Goal: Information Seeking & Learning: Learn about a topic

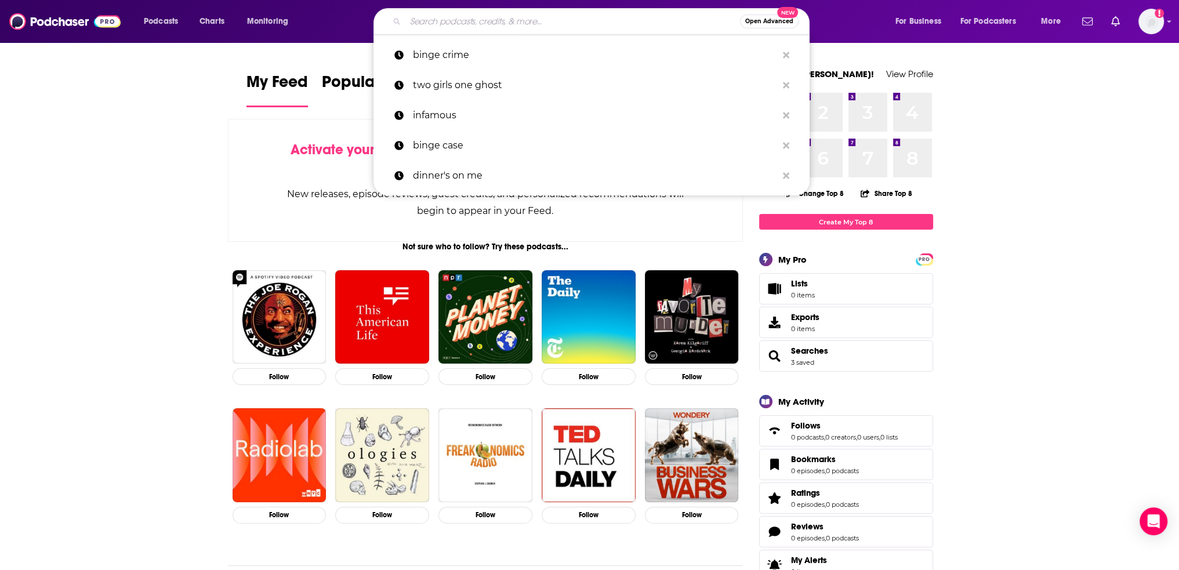
click at [484, 19] on input "Search podcasts, credits, & more..." at bounding box center [572, 21] width 335 height 19
click at [467, 43] on p "binge crime" at bounding box center [595, 55] width 364 height 30
type input "binge crime"
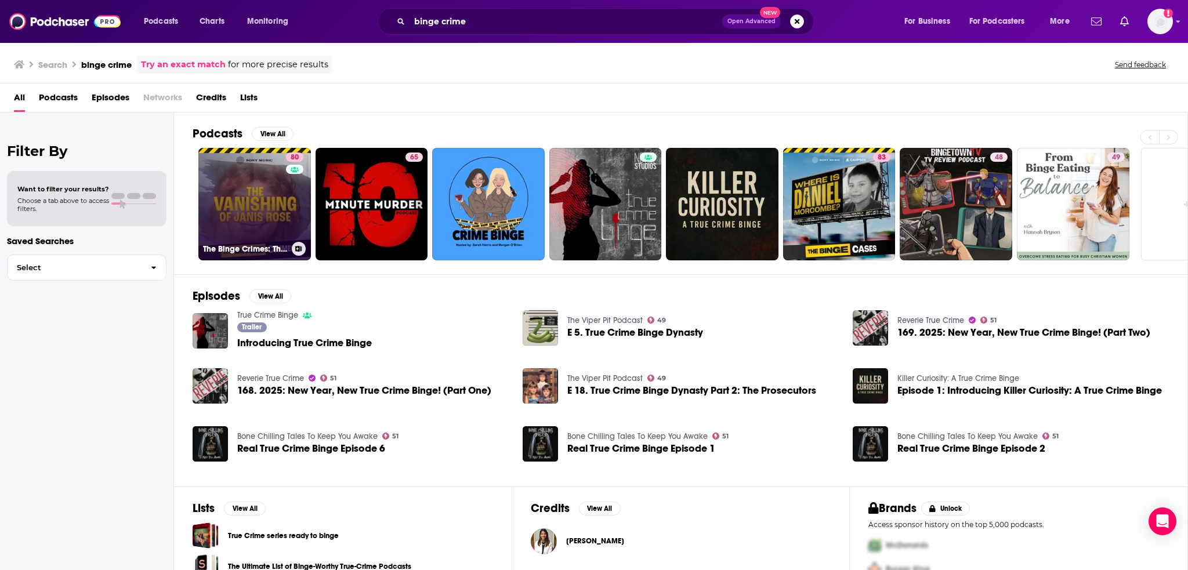
click at [238, 169] on link "80 The Binge Crimes: The Vanishing of [PERSON_NAME]" at bounding box center [254, 204] width 113 height 113
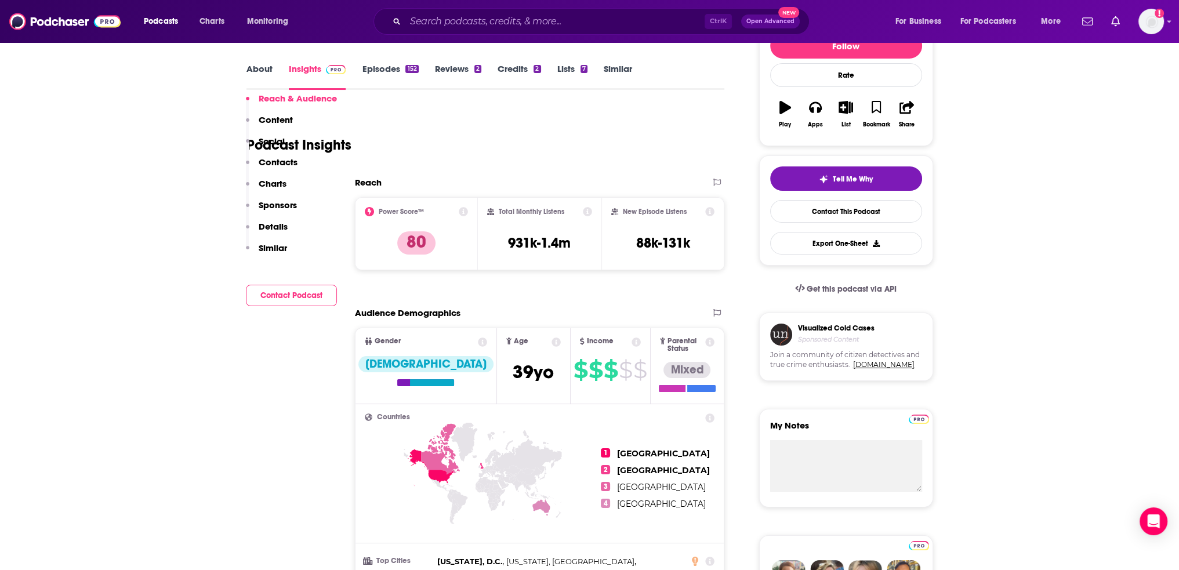
scroll to position [348, 0]
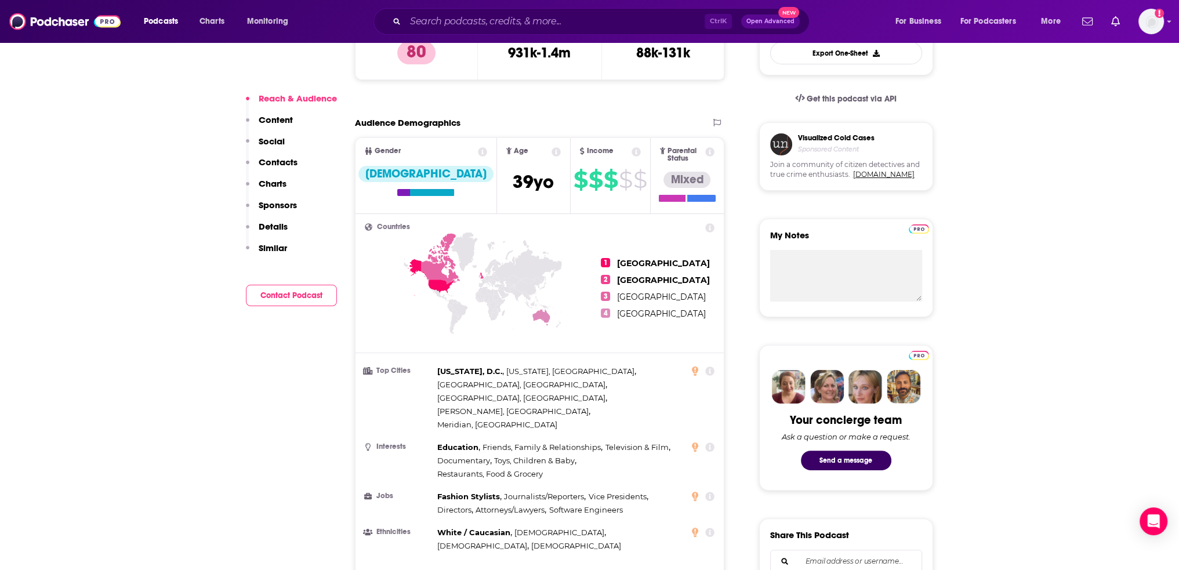
click at [273, 185] on p "Charts" at bounding box center [273, 183] width 28 height 11
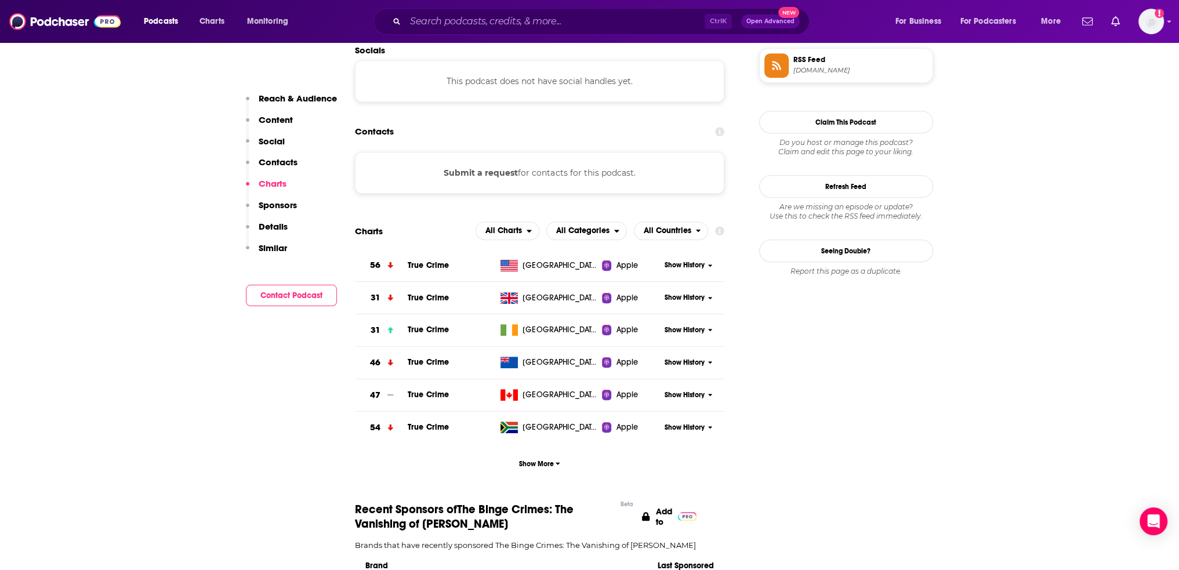
scroll to position [1034, 0]
click at [469, 248] on td "True Crime" at bounding box center [452, 264] width 88 height 32
click at [706, 259] on button "Show History" at bounding box center [689, 264] width 56 height 10
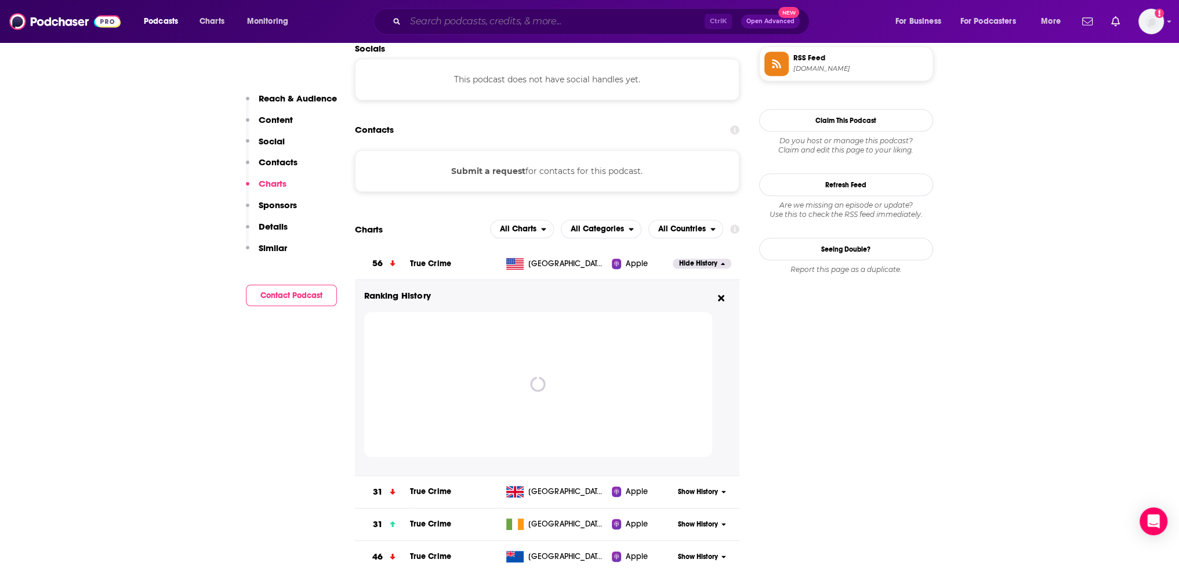
click at [448, 26] on input "Search podcasts, credits, & more..." at bounding box center [554, 21] width 299 height 19
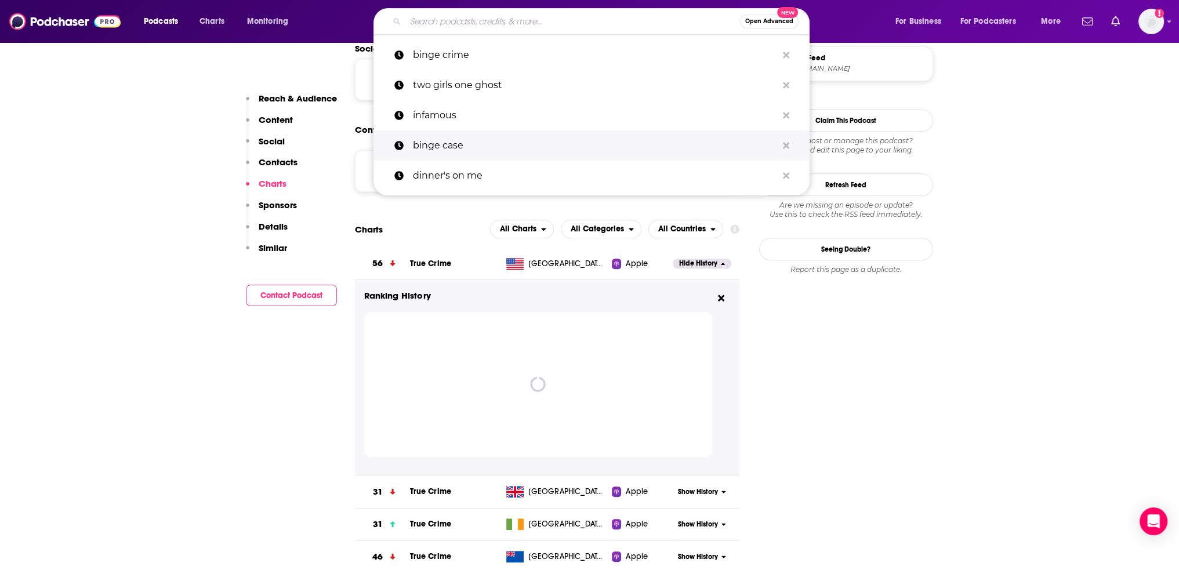
click at [476, 155] on p "binge case" at bounding box center [595, 146] width 364 height 30
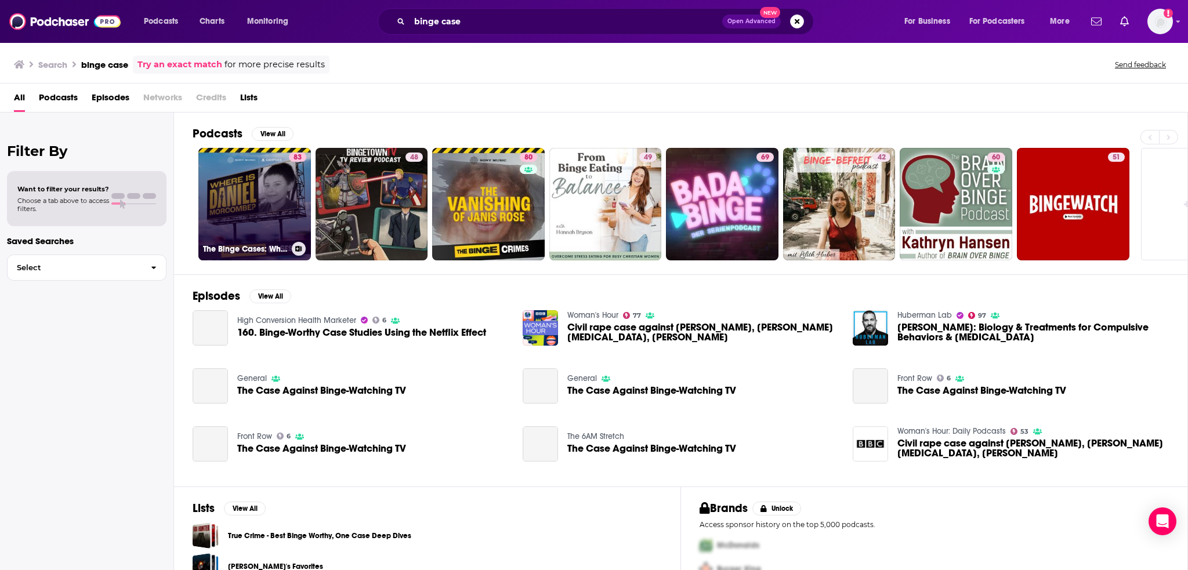
click at [259, 185] on link "83 The Binge Cases: Where is [PERSON_NAME]?" at bounding box center [254, 204] width 113 height 113
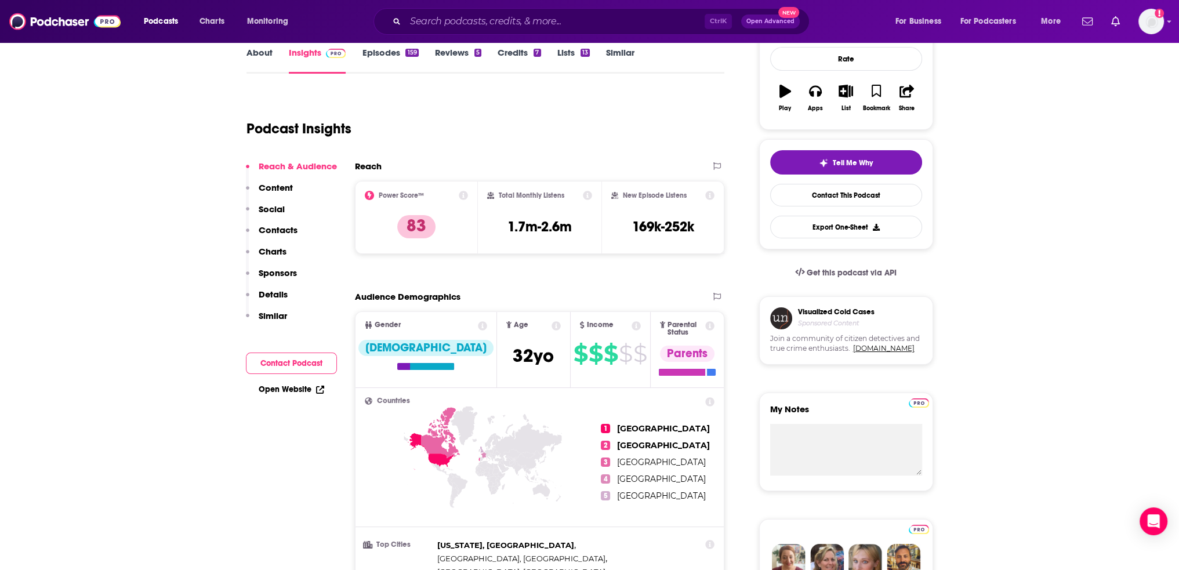
scroll to position [348, 0]
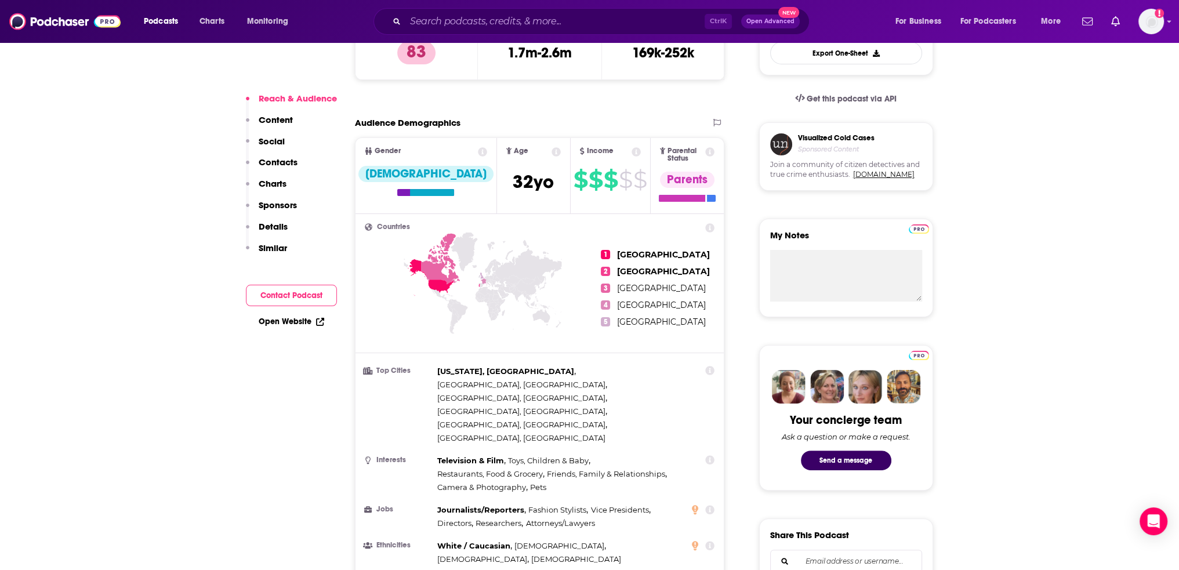
click at [273, 183] on p "Charts" at bounding box center [273, 183] width 28 height 11
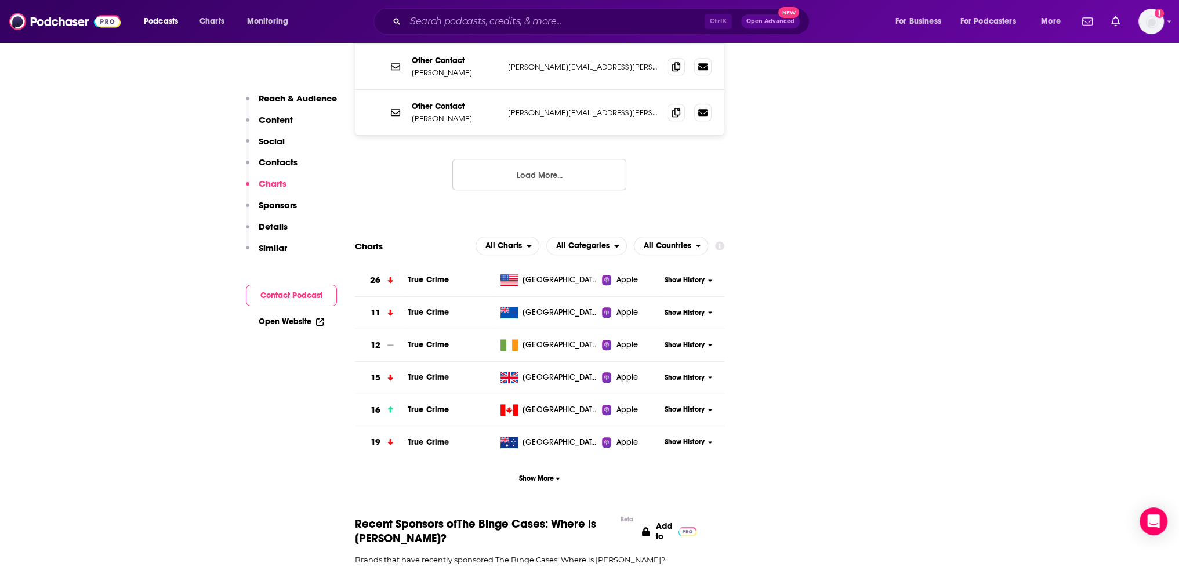
scroll to position [1398, 0]
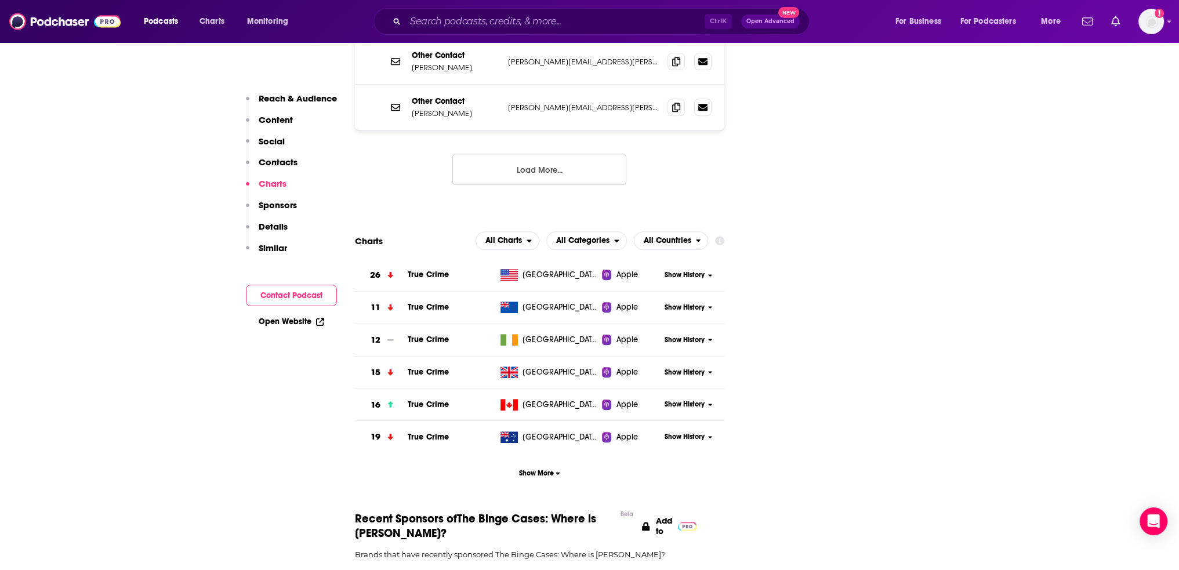
click at [458, 259] on td "True Crime" at bounding box center [452, 275] width 88 height 32
click at [668, 270] on span "Show History" at bounding box center [685, 275] width 40 height 10
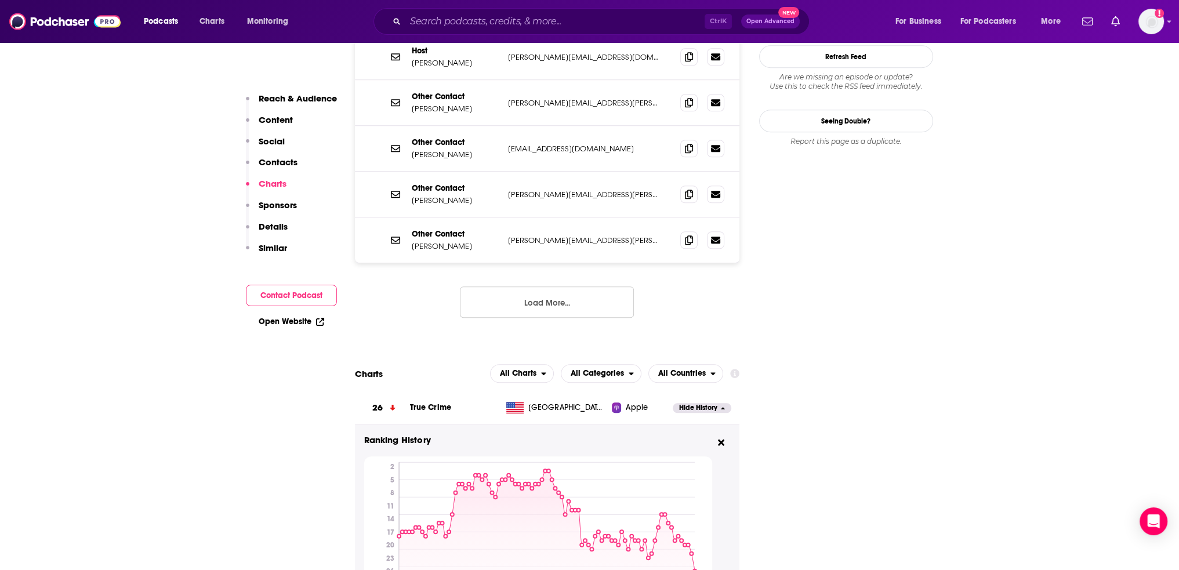
scroll to position [992, 0]
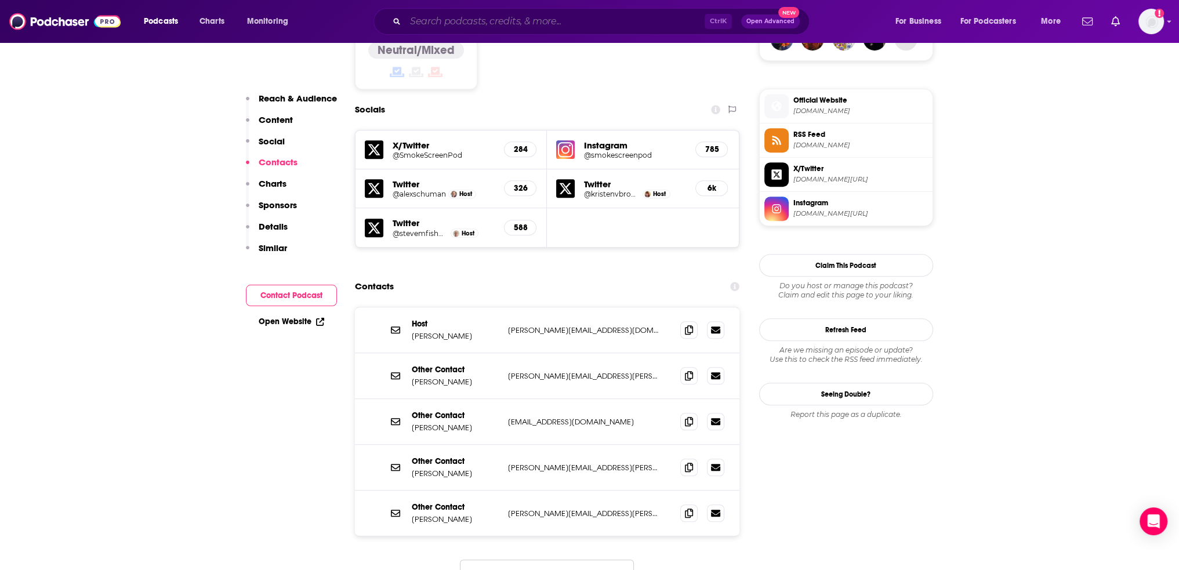
click at [531, 16] on input "Search podcasts, credits, & more..." at bounding box center [554, 21] width 299 height 19
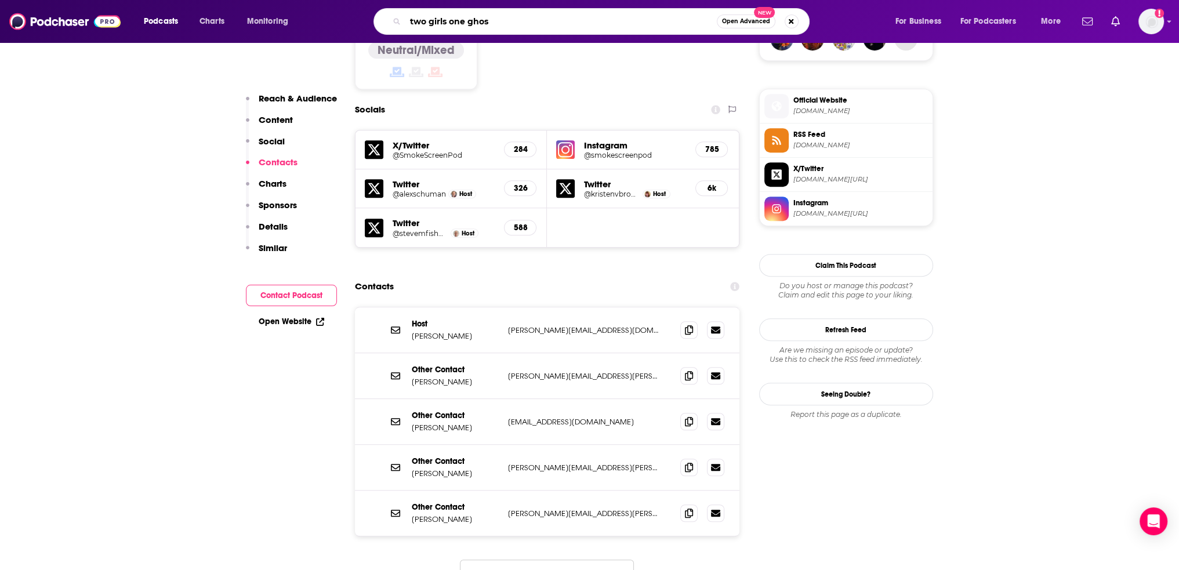
type input "two girls one ghost"
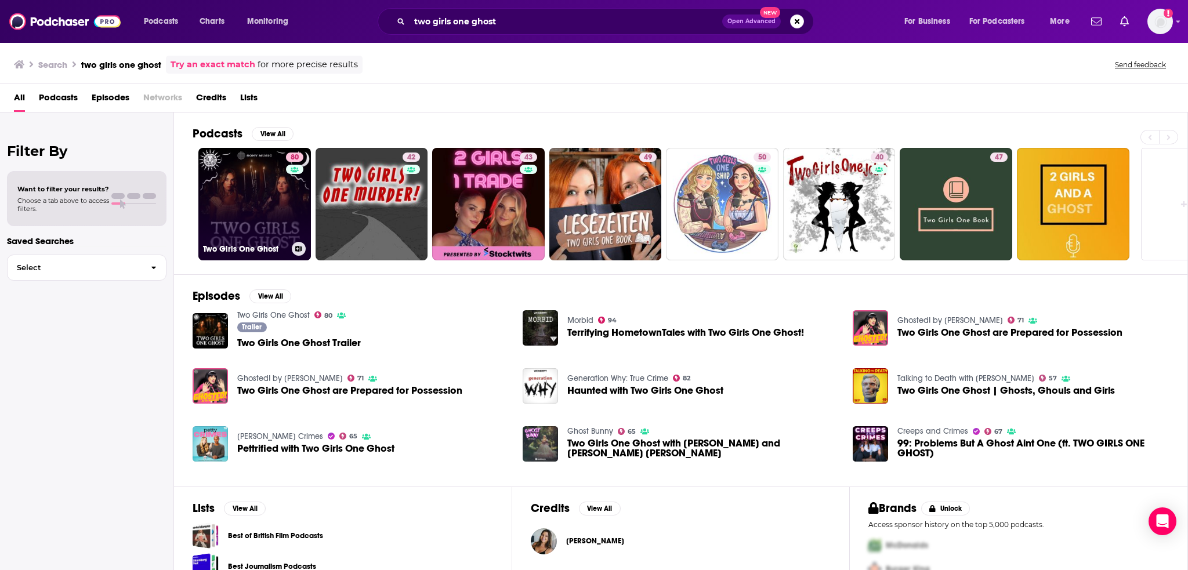
click at [256, 211] on link "80 Two Girls One Ghost" at bounding box center [254, 204] width 113 height 113
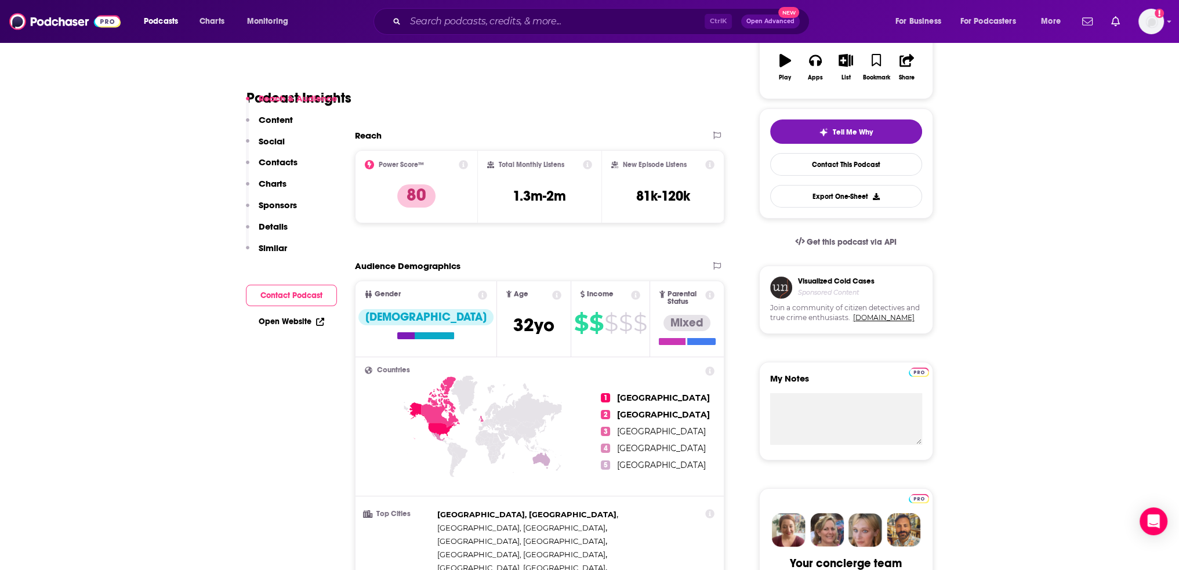
scroll to position [232, 0]
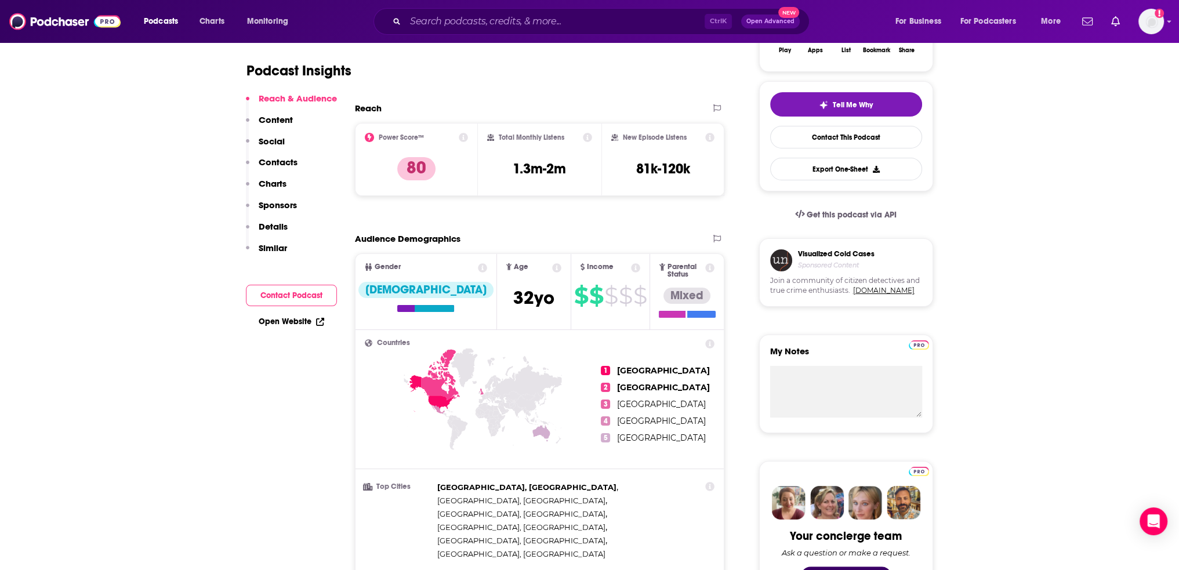
click at [271, 179] on p "Charts" at bounding box center [273, 183] width 28 height 11
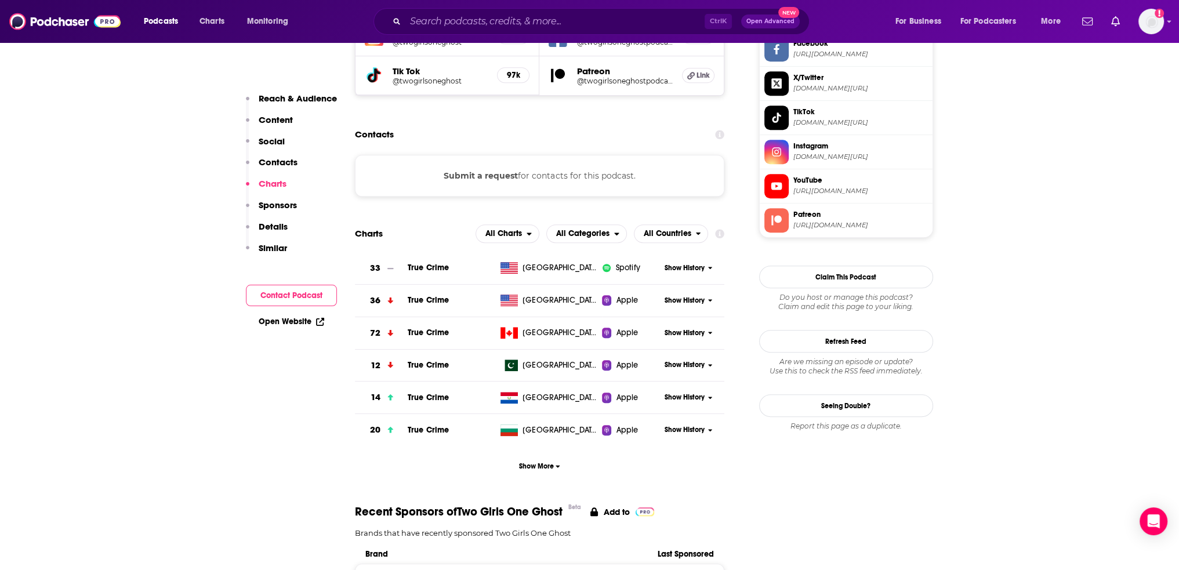
scroll to position [1123, 0]
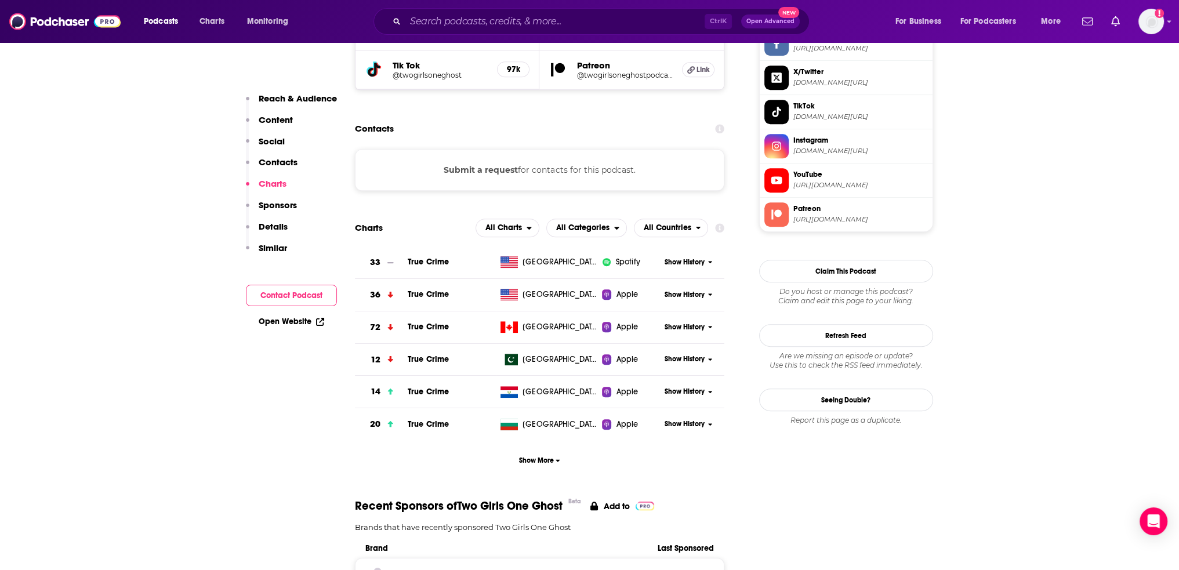
click at [648, 256] on div "Spotify" at bounding box center [631, 262] width 59 height 12
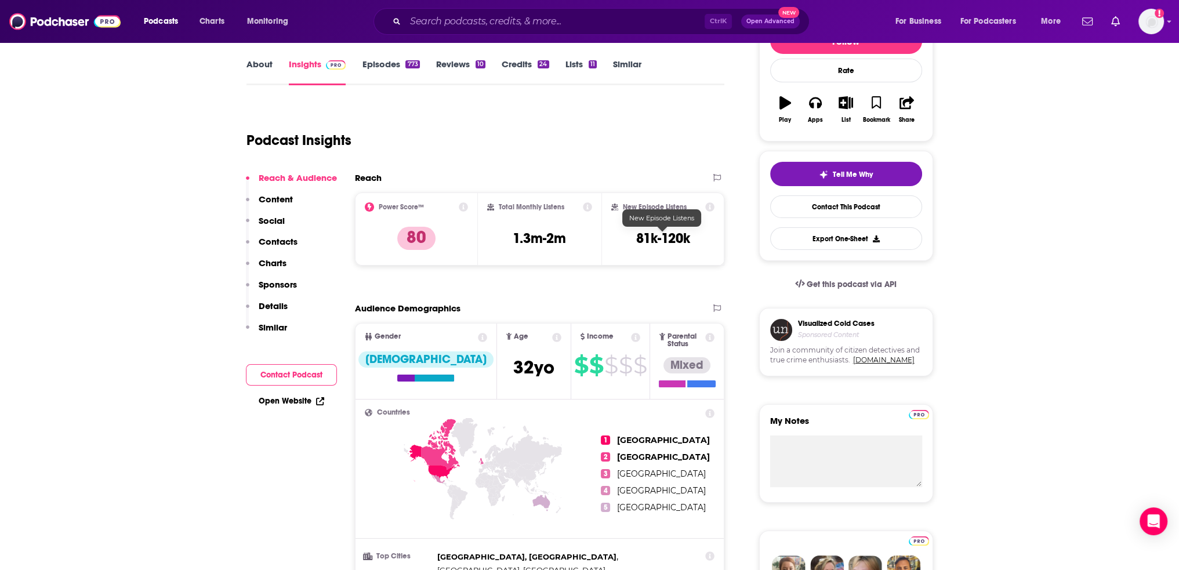
scroll to position [232, 0]
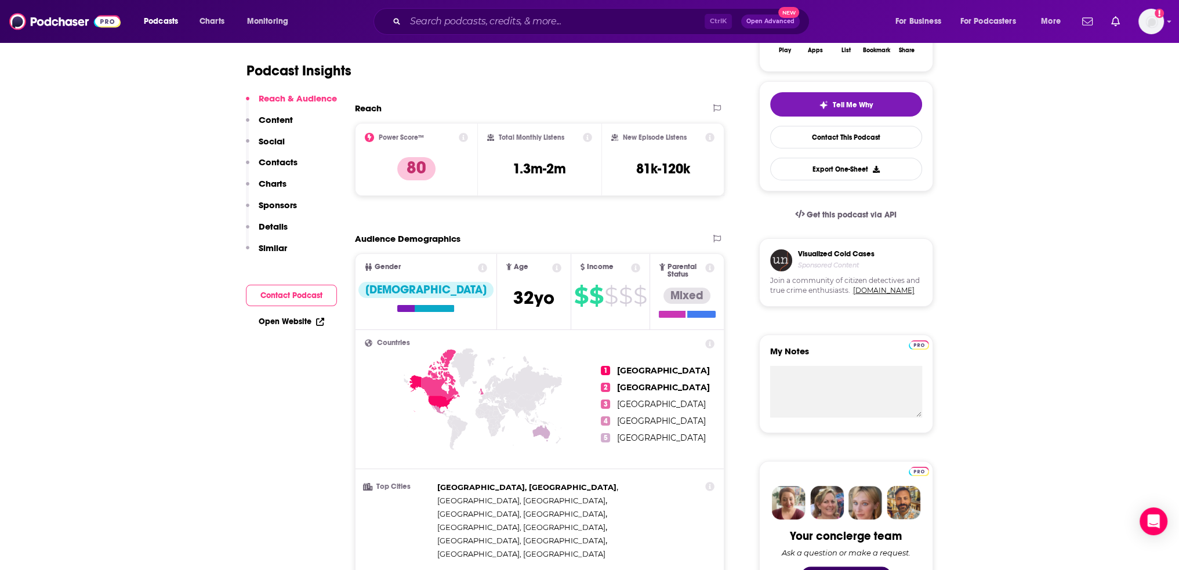
click at [288, 178] on div "Reach & Audience Content Social Contacts Charts Sponsors Details Similar" at bounding box center [291, 178] width 91 height 171
click at [277, 184] on p "Charts" at bounding box center [273, 183] width 28 height 11
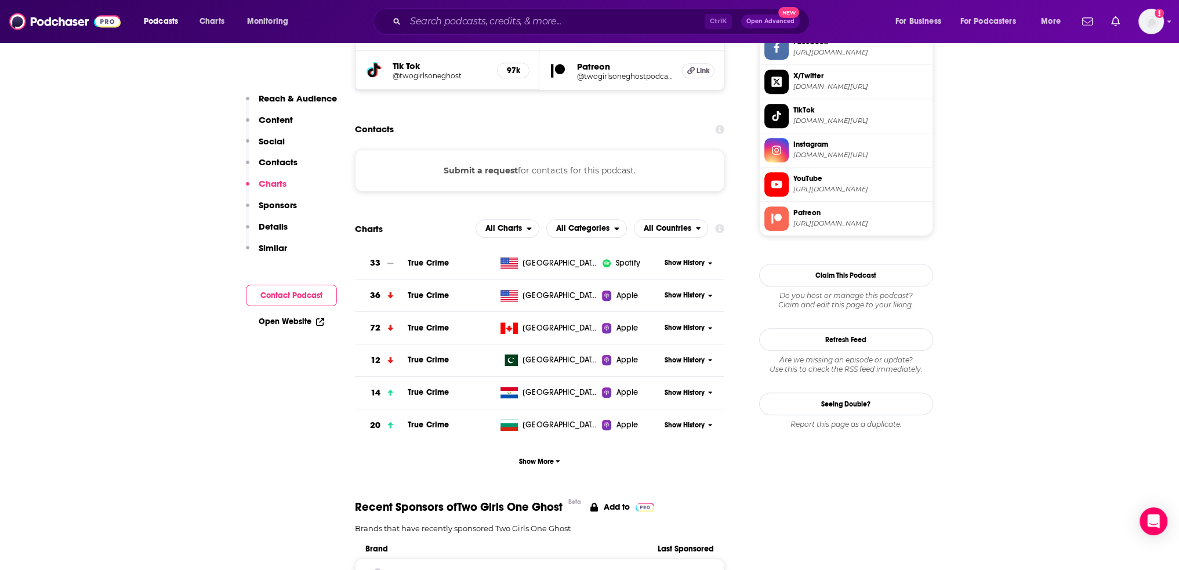
scroll to position [1119, 0]
click at [702, 258] on span "Show History" at bounding box center [685, 263] width 40 height 10
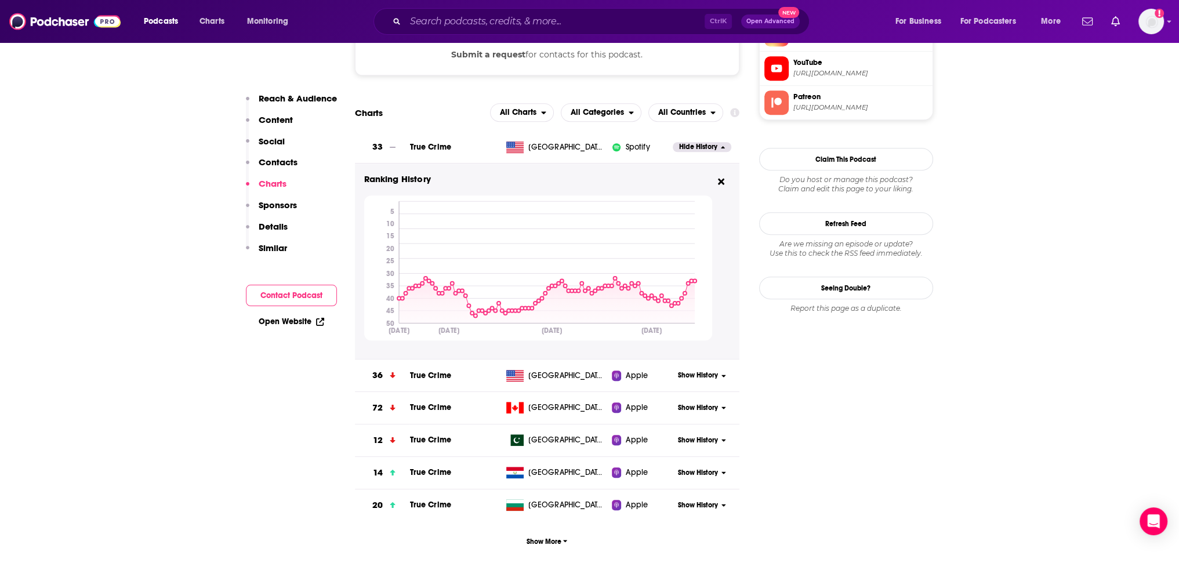
scroll to position [1235, 0]
click at [701, 370] on span "Show History" at bounding box center [698, 375] width 40 height 10
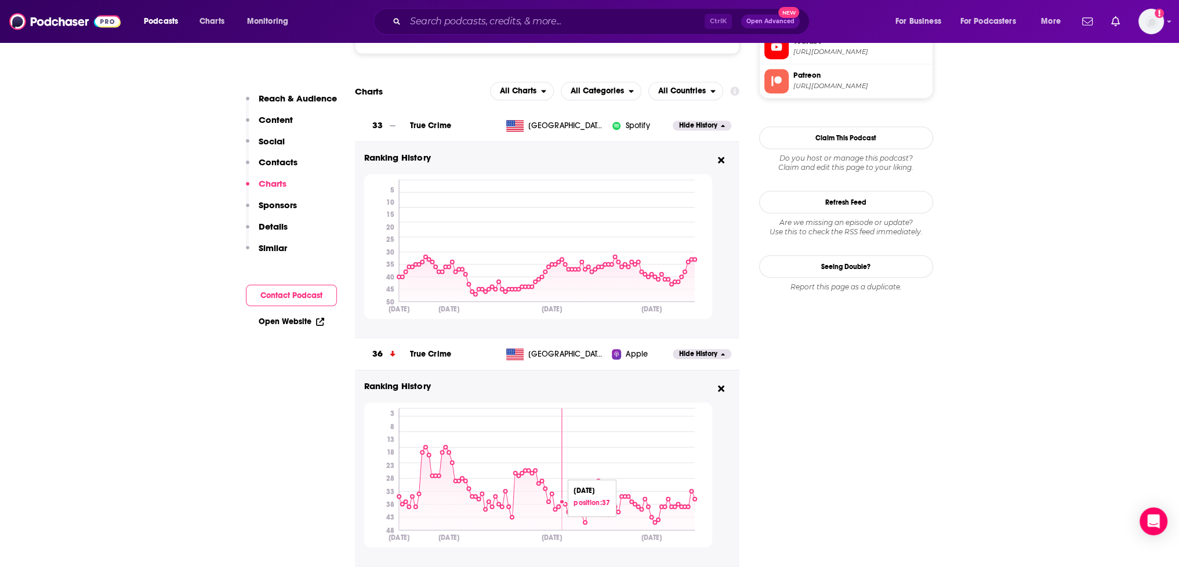
scroll to position [1177, 0]
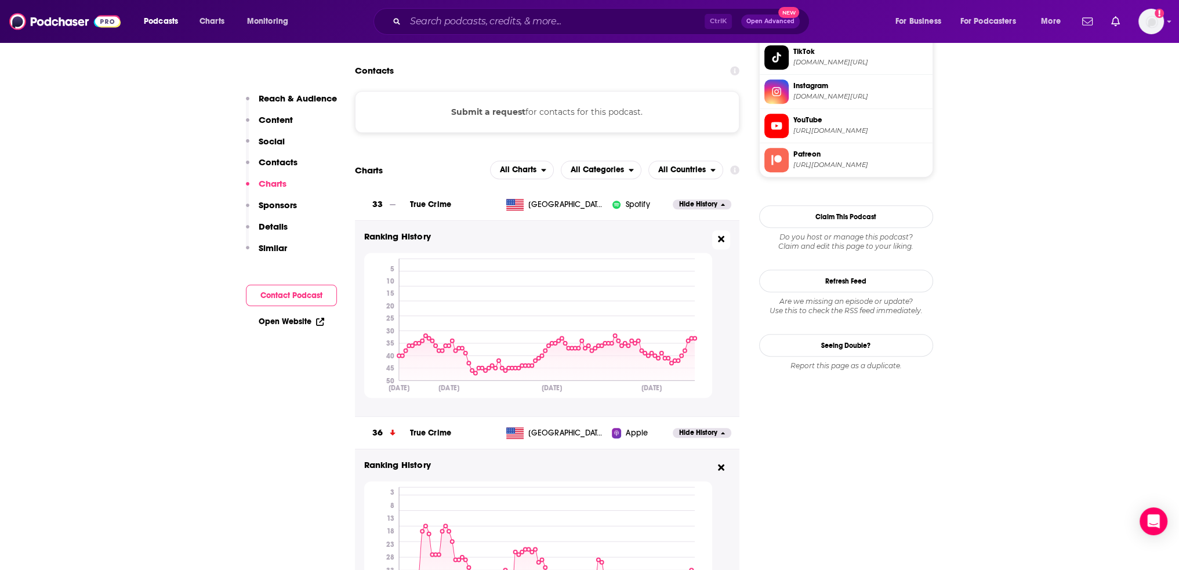
click at [728, 230] on button at bounding box center [721, 239] width 18 height 19
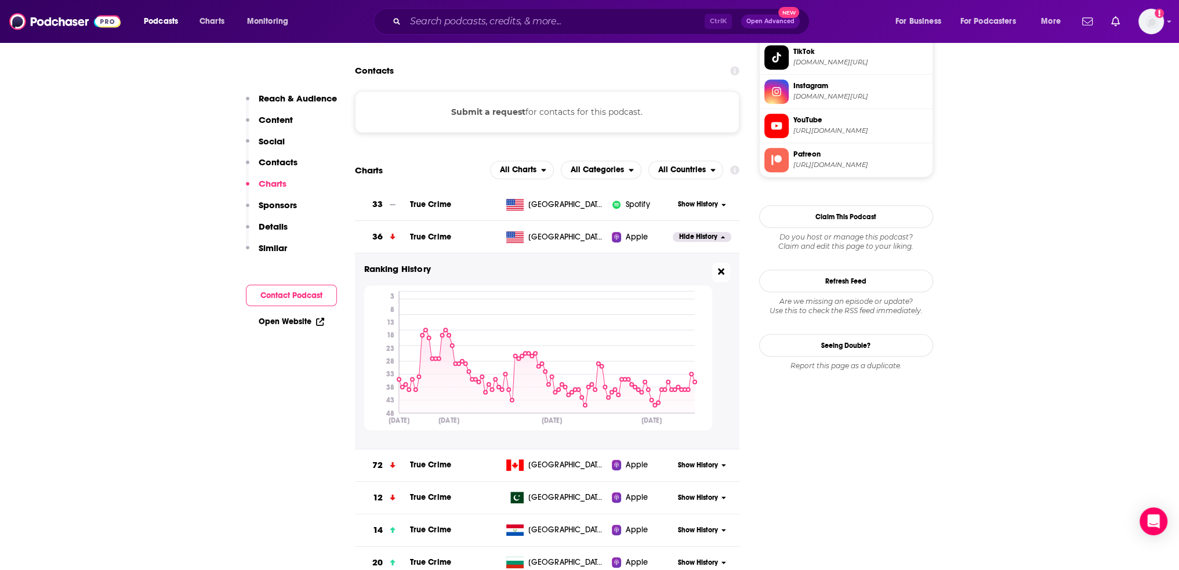
click at [719, 269] on icon at bounding box center [721, 272] width 6 height 6
